Goal: Information Seeking & Learning: Find specific fact

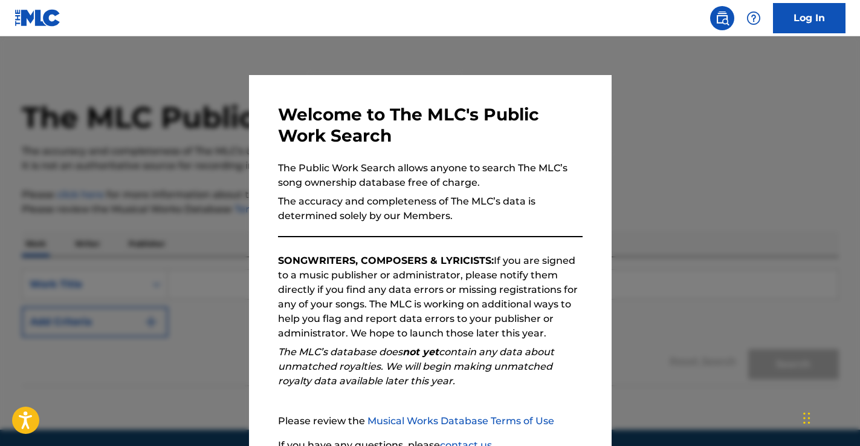
scroll to position [108, 0]
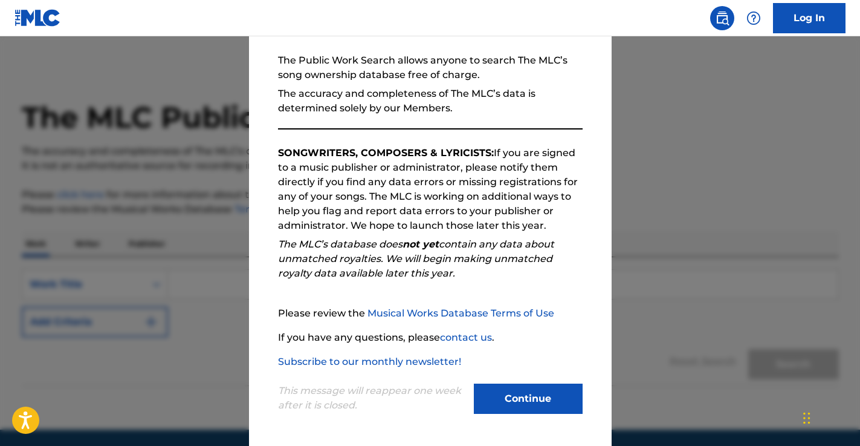
click at [528, 397] on button "Continue" at bounding box center [528, 398] width 109 height 30
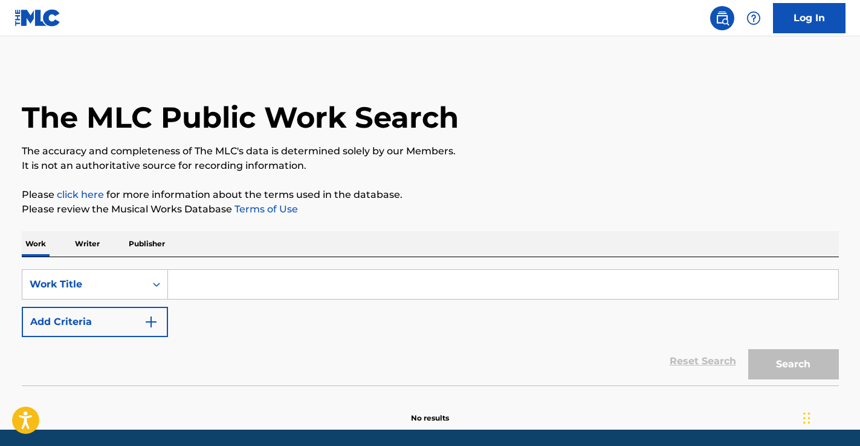
click at [204, 284] on input "Search Form" at bounding box center [503, 284] width 670 height 29
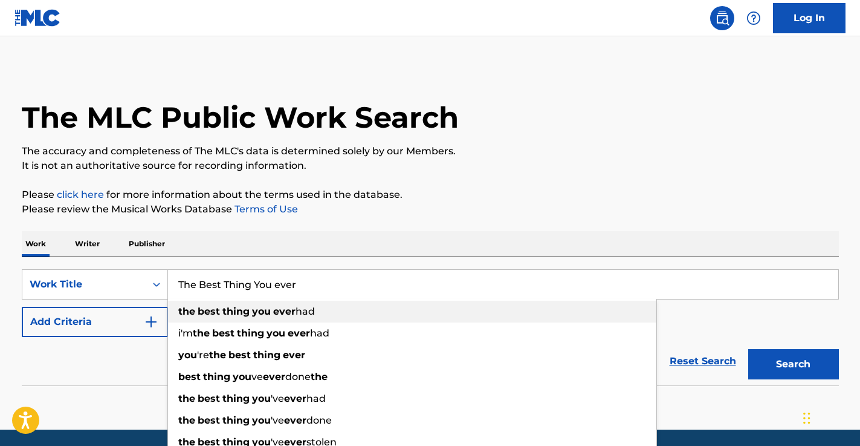
type input "The Best Thing You ever"
click at [215, 319] on div "the best thing you ever had" at bounding box center [412, 311] width 488 height 22
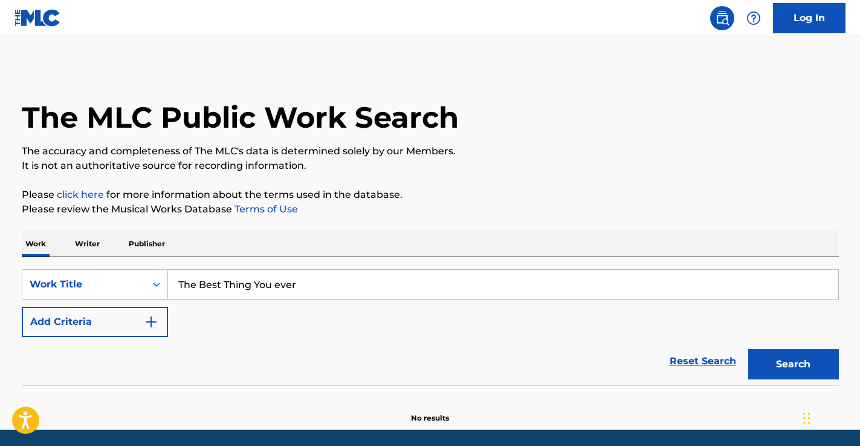
click at [774, 360] on button "Search" at bounding box center [793, 364] width 91 height 30
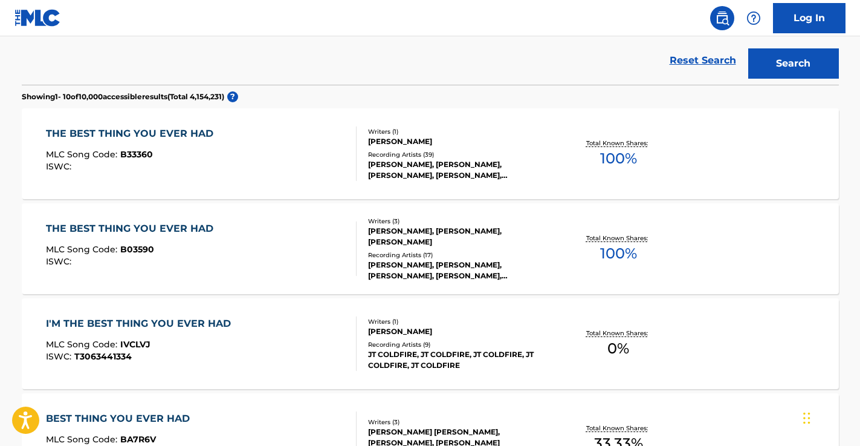
scroll to position [302, 0]
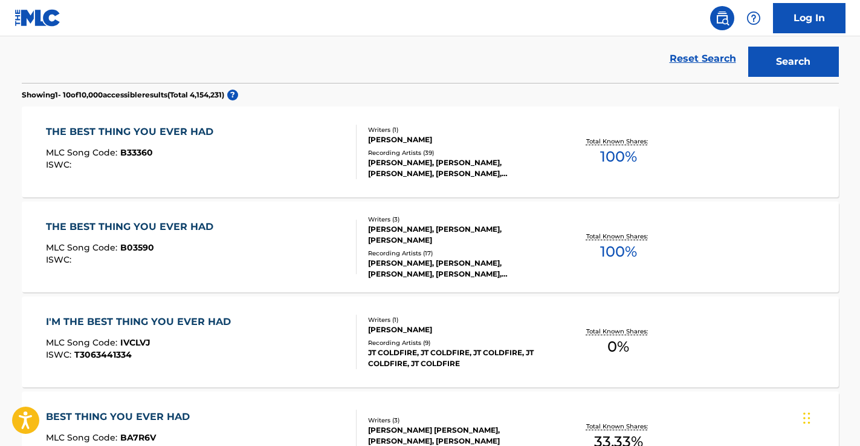
click at [443, 148] on div "Recording Artists ( 39 )" at bounding box center [459, 152] width 183 height 9
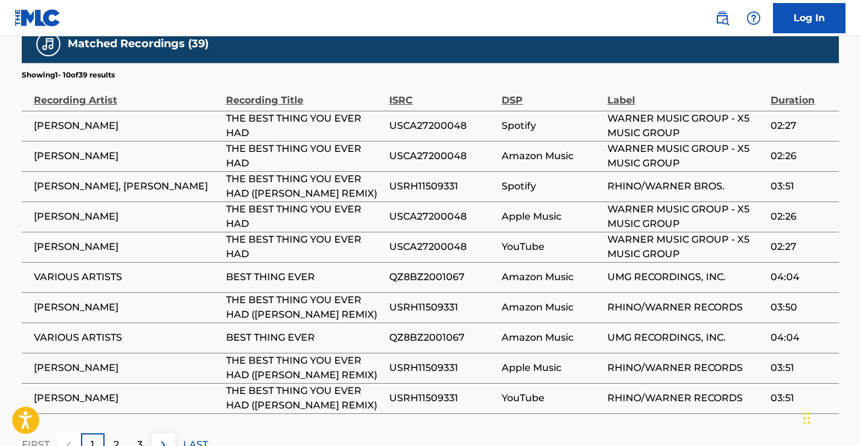
scroll to position [766, 0]
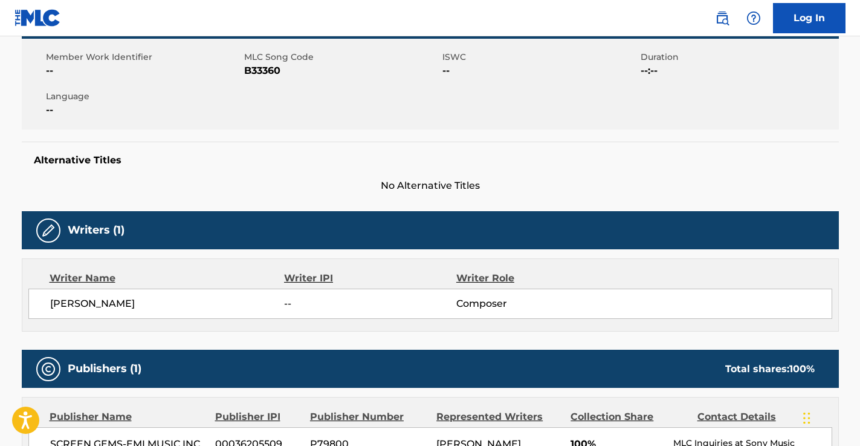
scroll to position [334, 0]
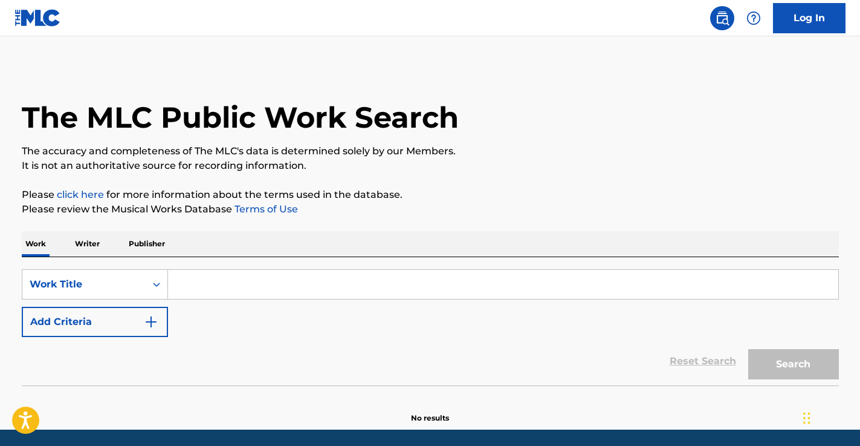
click at [215, 279] on input "Search Form" at bounding box center [503, 284] width 670 height 29
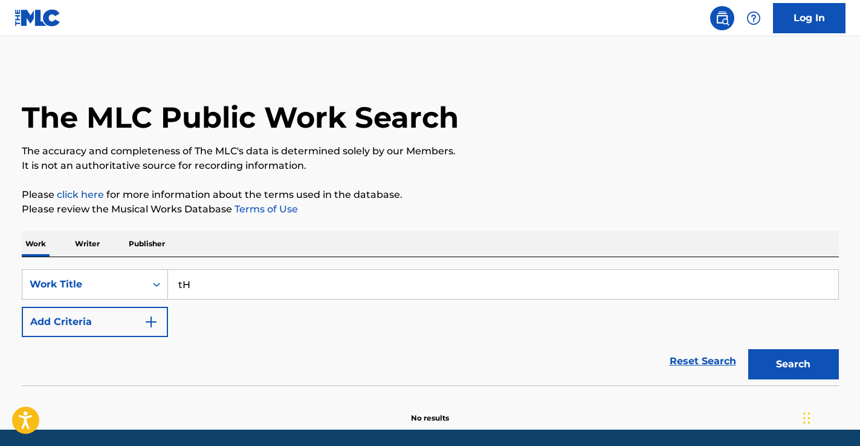
type input "t"
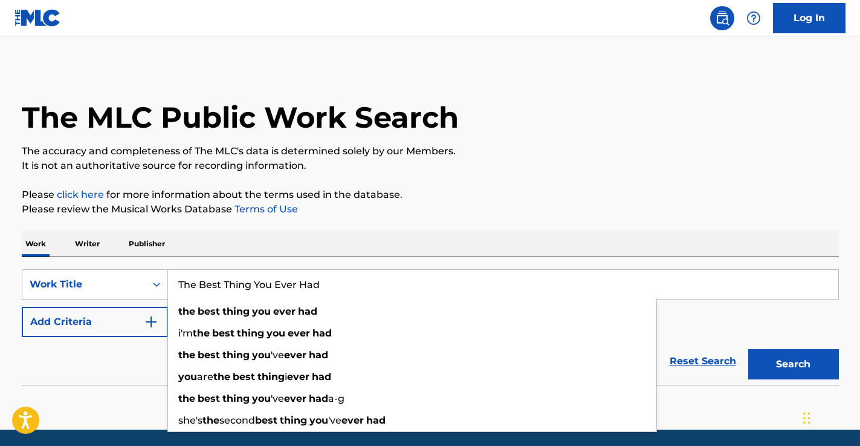
type input "The Best Thing You Ever Had"
click at [748, 349] on button "Search" at bounding box center [793, 364] width 91 height 30
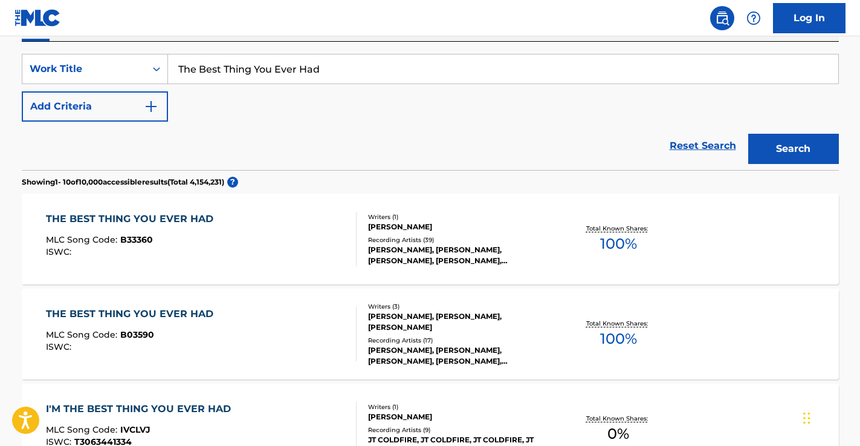
scroll to position [268, 0]
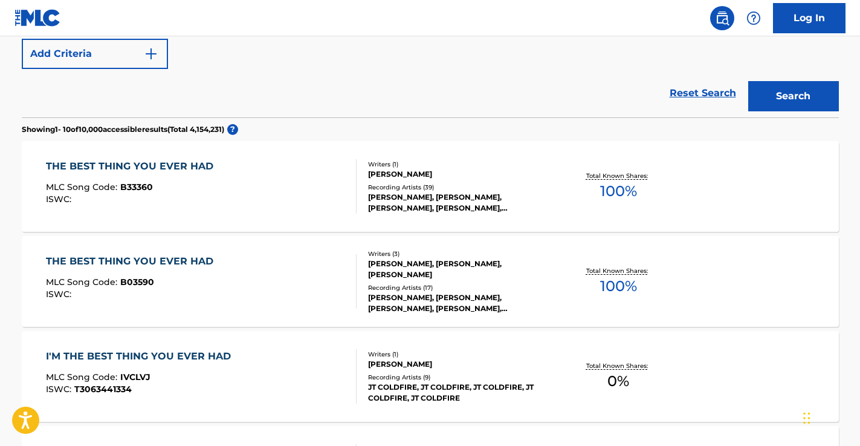
click at [319, 184] on div "THE BEST THING YOU EVER HAD MLC Song Code : B33360 ISWC :" at bounding box center [201, 186] width 311 height 54
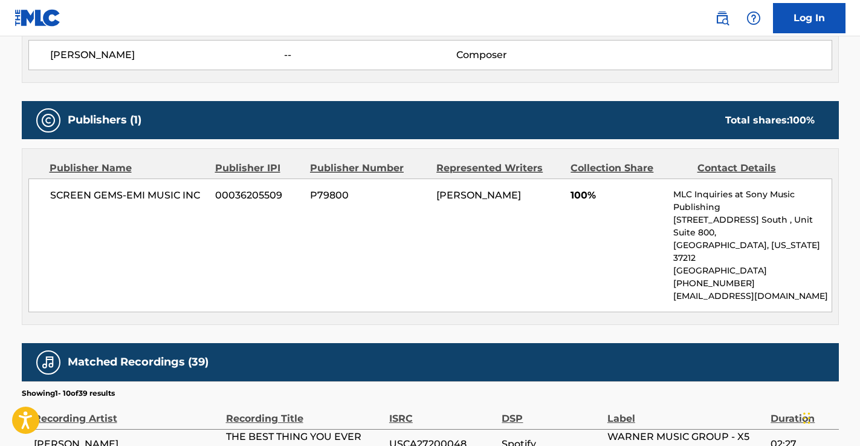
scroll to position [458, 0]
